Goal: Information Seeking & Learning: Learn about a topic

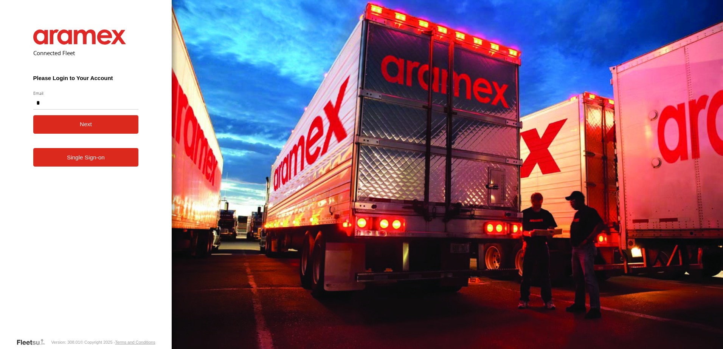
click at [33, 115] on button "Next" at bounding box center [85, 124] width 105 height 19
type input "**********"
click at [33, 115] on button "Next" at bounding box center [85, 124] width 105 height 19
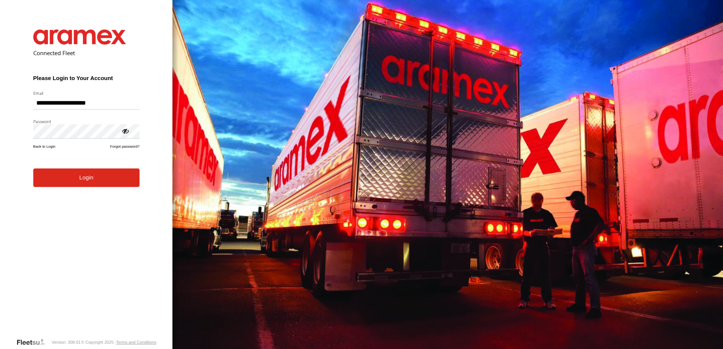
click at [33, 169] on button "Login" at bounding box center [86, 178] width 106 height 19
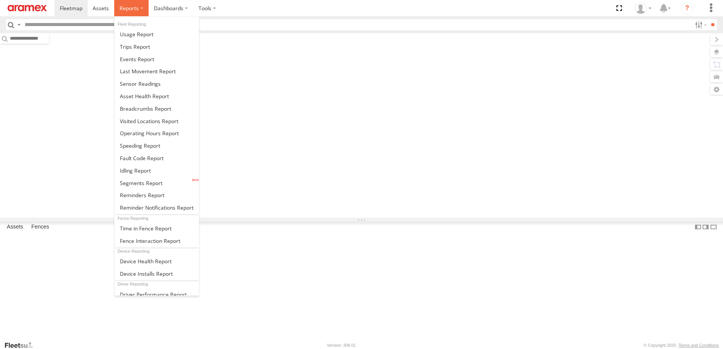
click at [129, 8] on span at bounding box center [128, 8] width 19 height 7
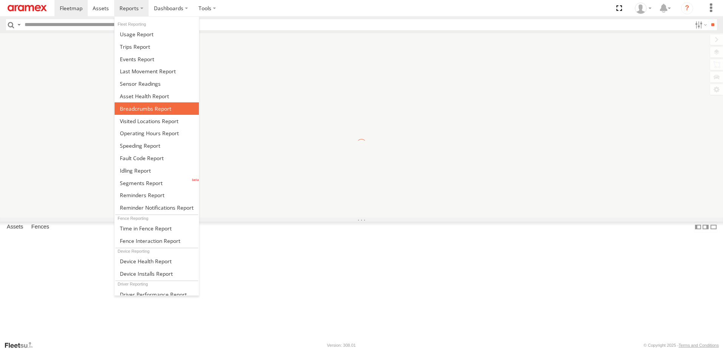
click at [128, 111] on span at bounding box center [145, 108] width 51 height 7
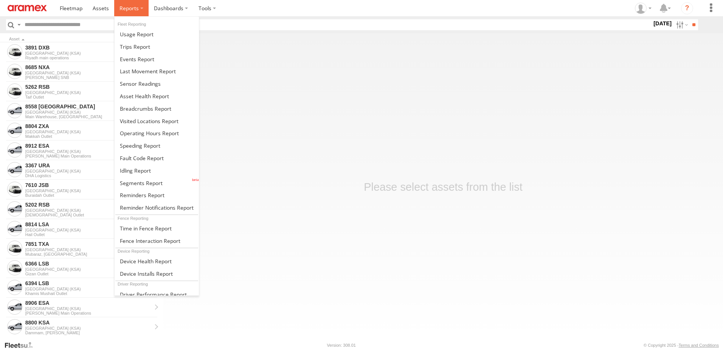
click at [144, 7] on label at bounding box center [131, 8] width 34 height 16
click at [145, 111] on span at bounding box center [145, 108] width 51 height 7
click at [141, 14] on label at bounding box center [131, 8] width 34 height 16
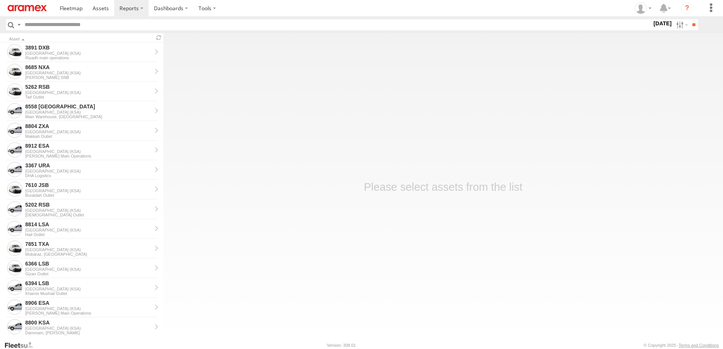
click at [561, 158] on main "Asset 3891 DXB [GEOGRAPHIC_DATA] ([GEOGRAPHIC_DATA]) [GEOGRAPHIC_DATA] main ope…" at bounding box center [361, 187] width 723 height 308
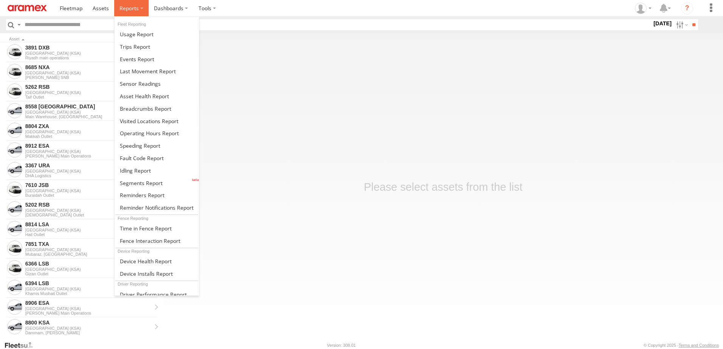
drag, startPoint x: 139, startPoint y: 8, endPoint x: 133, endPoint y: 11, distance: 6.9
click at [139, 9] on label at bounding box center [131, 8] width 34 height 16
click at [131, 106] on span at bounding box center [145, 108] width 51 height 7
click at [132, 11] on span at bounding box center [128, 8] width 19 height 7
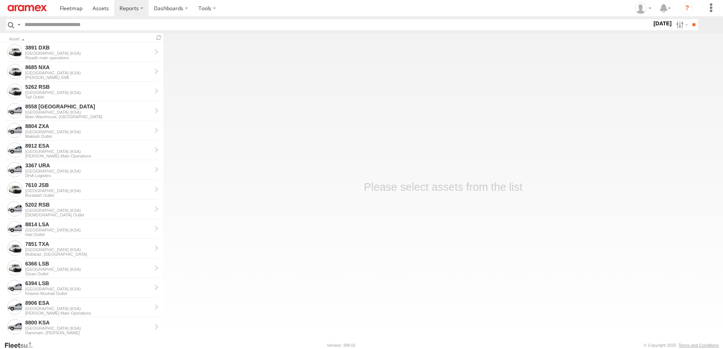
click at [470, 57] on main "Asset 3891 DXB Saudi Arabia (KSA) Riyadh main operations 8685 NXA Saudi Arabia …" at bounding box center [361, 187] width 723 height 308
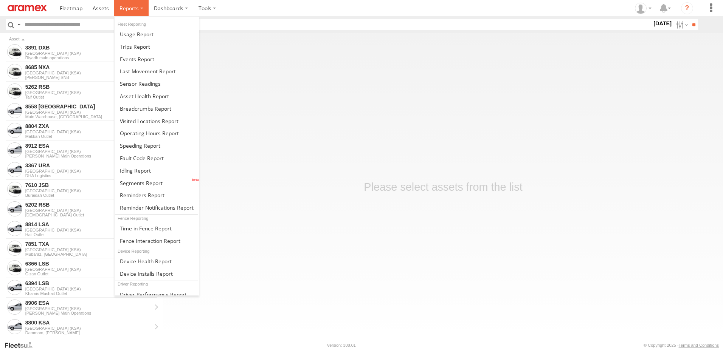
click at [132, 12] on label at bounding box center [131, 8] width 34 height 16
click at [137, 170] on span at bounding box center [135, 170] width 31 height 7
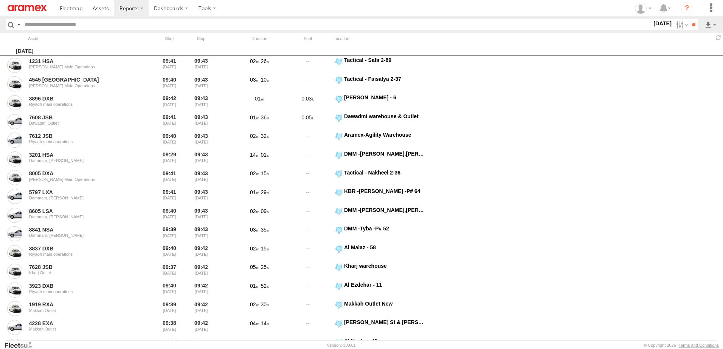
click at [652, 28] on label "[DATE]" at bounding box center [662, 23] width 21 height 8
click at [0, 0] on label at bounding box center [0, 0] width 0 height 0
drag, startPoint x: 548, startPoint y: 51, endPoint x: 545, endPoint y: 53, distance: 4.1
click at [0, 0] on span "> 10min" at bounding box center [0, 0] width 0 height 0
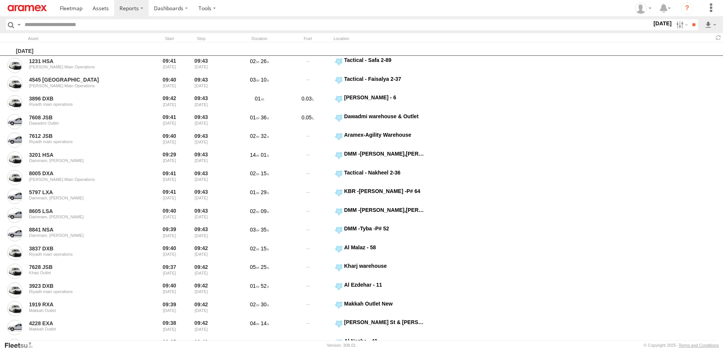
click at [0, 0] on label "RUH - [GEOGRAPHIC_DATA]" at bounding box center [0, 0] width 0 height 0
click at [0, 0] on span "[PERSON_NAME]" at bounding box center [0, 0] width 0 height 0
drag, startPoint x: 40, startPoint y: 234, endPoint x: 133, endPoint y: 231, distance: 93.8
click at [0, 0] on span "Defleeted Vehicles RUH" at bounding box center [0, 0] width 0 height 0
click at [694, 25] on input "**" at bounding box center [693, 24] width 9 height 11
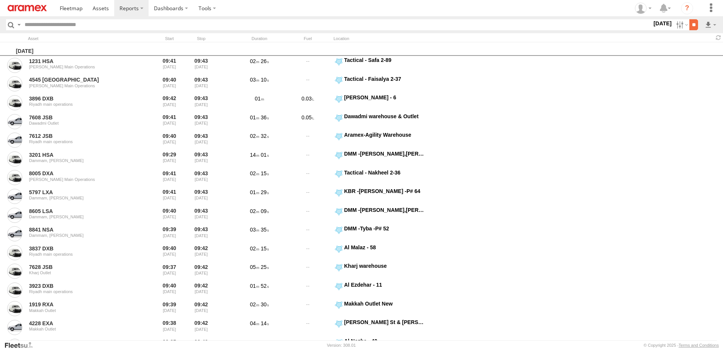
scroll to position [0, 0]
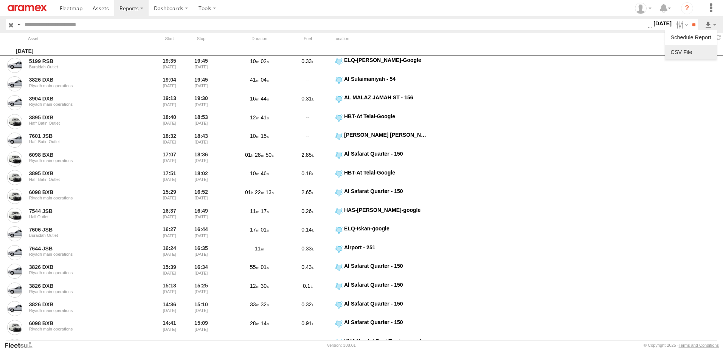
click at [710, 51] on link at bounding box center [690, 51] width 46 height 11
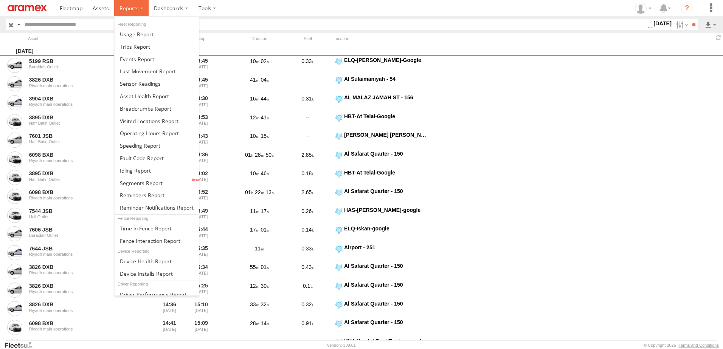
click at [140, 4] on label at bounding box center [131, 8] width 34 height 16
click at [154, 103] on link at bounding box center [157, 108] width 84 height 12
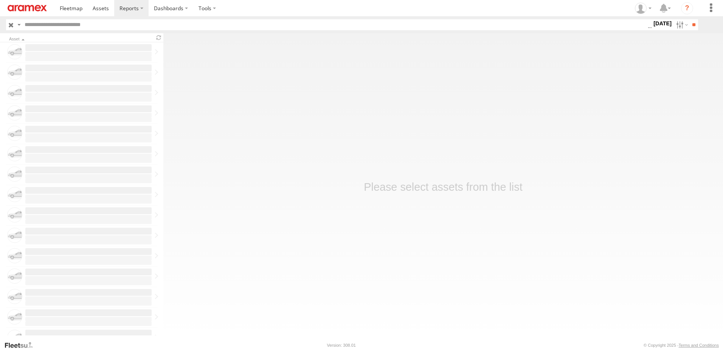
click at [235, 23] on input "text" at bounding box center [335, 24] width 626 height 11
type input "********"
click at [656, 28] on label "17 Sep 25" at bounding box center [662, 23] width 21 height 8
click at [0, 0] on label at bounding box center [0, 0] width 0 height 0
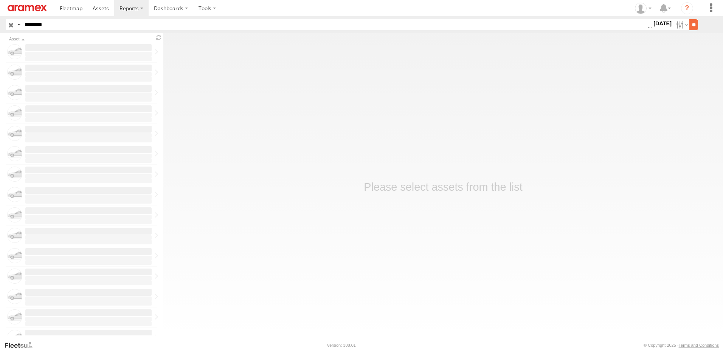
click at [692, 26] on input "**" at bounding box center [693, 24] width 9 height 11
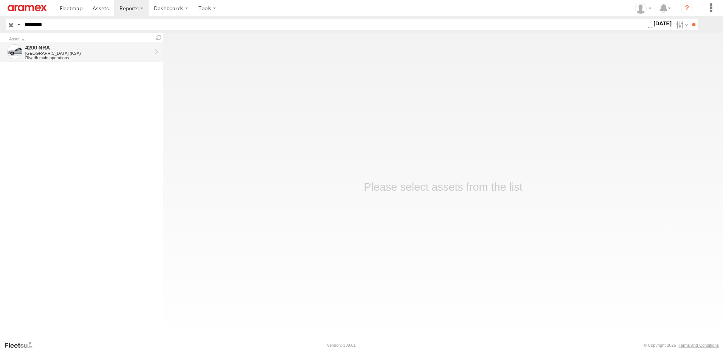
click at [88, 47] on div "4200 NRA" at bounding box center [88, 47] width 126 height 7
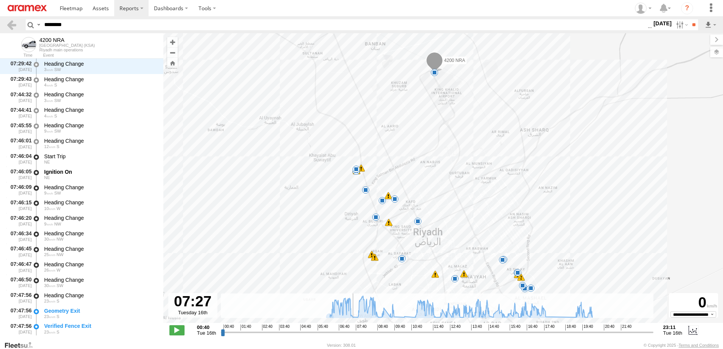
scroll to position [2131, 0]
drag, startPoint x: 221, startPoint y: 331, endPoint x: 351, endPoint y: 331, distance: 130.0
type input "**********"
click at [351, 331] on input "range" at bounding box center [437, 332] width 432 height 7
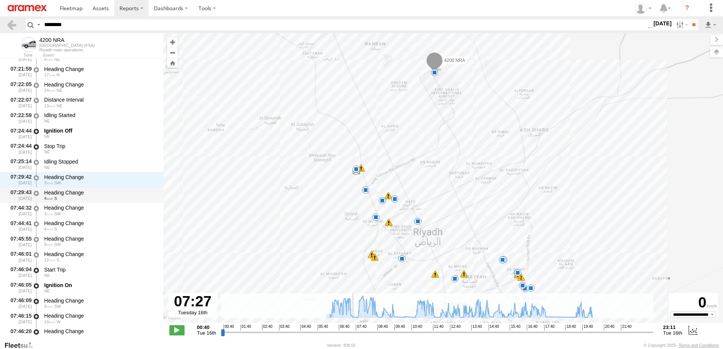
scroll to position [1980, 0]
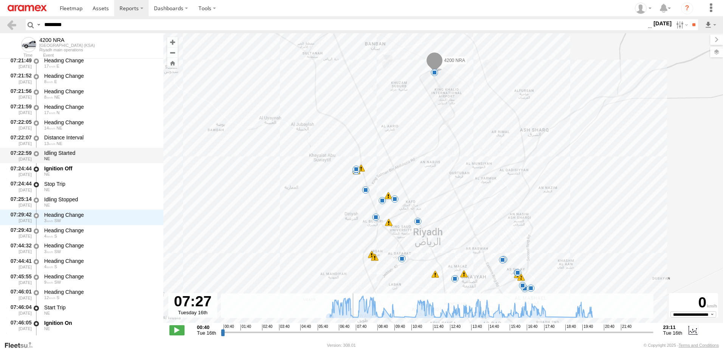
click at [72, 153] on div "Idling Started" at bounding box center [100, 153] width 112 height 7
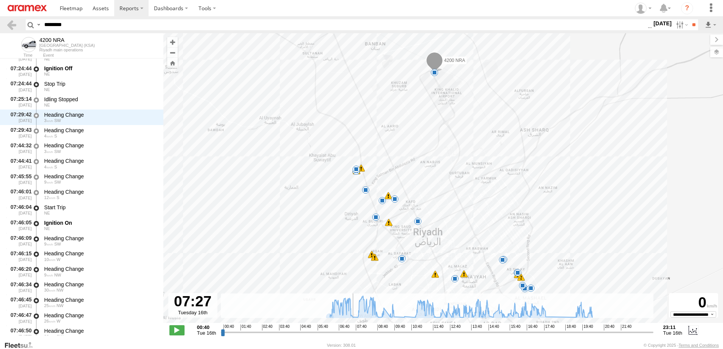
scroll to position [2070, 0]
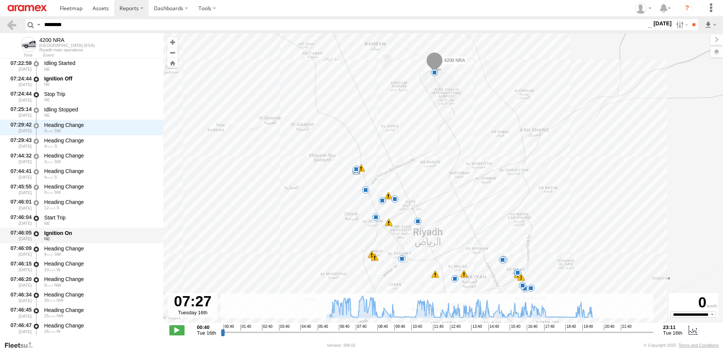
click at [74, 233] on div "Ignition On" at bounding box center [100, 233] width 112 height 7
click at [74, 251] on div "Heading Change" at bounding box center [100, 248] width 112 height 7
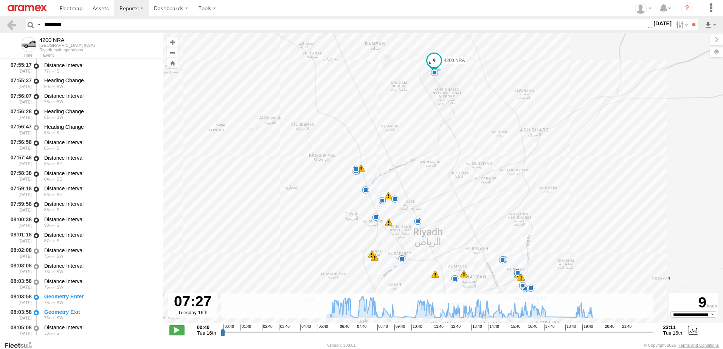
scroll to position [2637, 0]
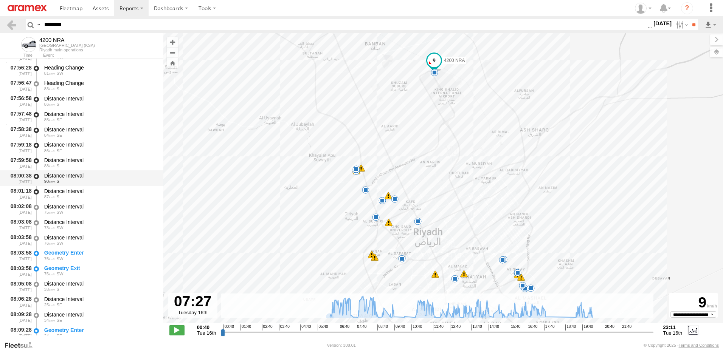
click at [57, 180] on span "S" at bounding box center [58, 181] width 3 height 5
click at [61, 201] on div "08:01:18 [DATE] Distance Interval 87 S" at bounding box center [81, 193] width 163 height 15
click at [67, 214] on div "75 SW" at bounding box center [100, 212] width 112 height 5
click at [72, 229] on div "73 SW" at bounding box center [100, 228] width 112 height 5
click at [83, 299] on div "Distance Interval" at bounding box center [100, 299] width 112 height 7
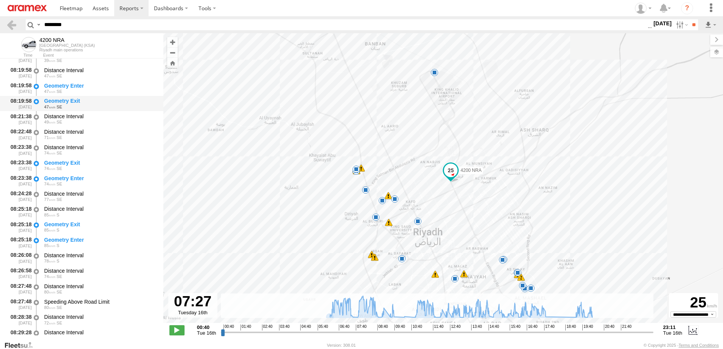
scroll to position [3166, 0]
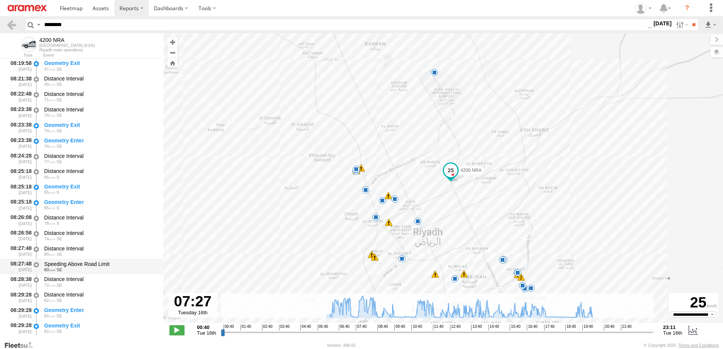
click at [73, 268] on div "80 SE" at bounding box center [100, 270] width 112 height 5
click at [73, 282] on div "Distance Interval" at bounding box center [100, 279] width 112 height 7
click at [77, 300] on div "82 SE" at bounding box center [100, 300] width 112 height 5
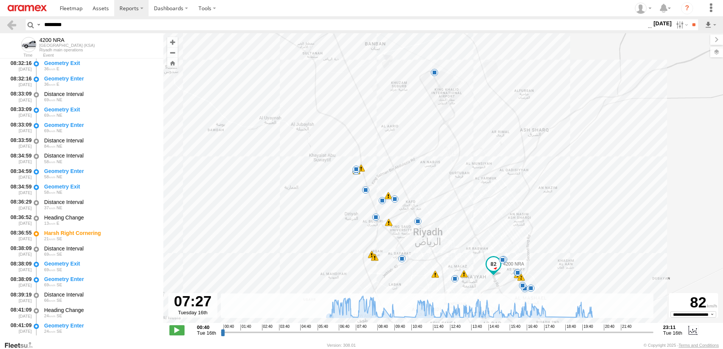
scroll to position [3506, 0]
click at [71, 236] on div "21 SE" at bounding box center [100, 238] width 112 height 5
click at [72, 252] on div "69 SE" at bounding box center [100, 254] width 112 height 5
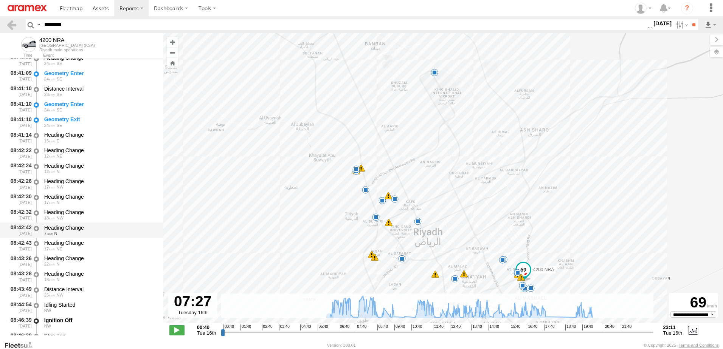
scroll to position [3771, 0]
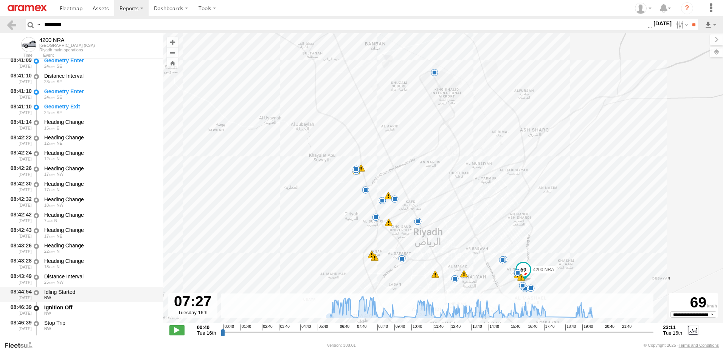
click at [79, 292] on div "Idling Started" at bounding box center [100, 292] width 112 height 7
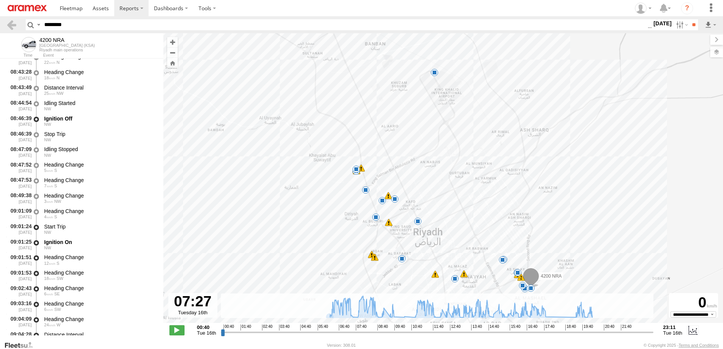
scroll to position [3998, 0]
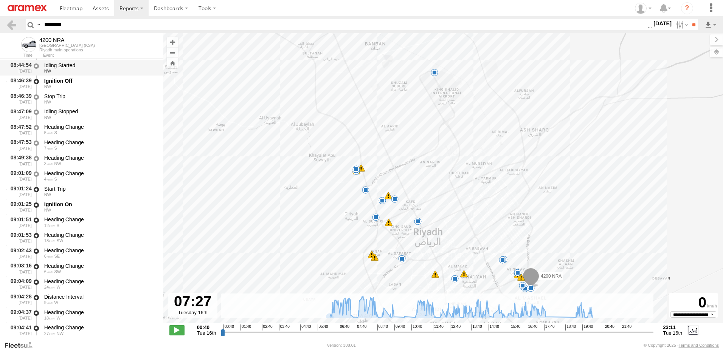
click at [78, 70] on div "NW" at bounding box center [100, 71] width 112 height 5
click at [71, 83] on div "Ignition Off" at bounding box center [100, 80] width 112 height 7
click at [79, 117] on div "NW" at bounding box center [100, 117] width 112 height 5
